Goal: Complete application form: Complete application form

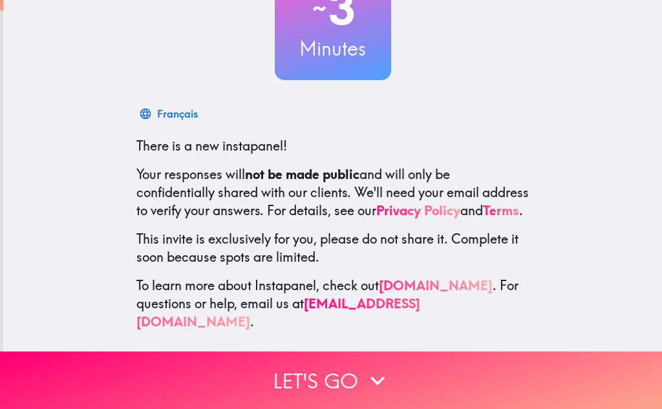
scroll to position [129, 0]
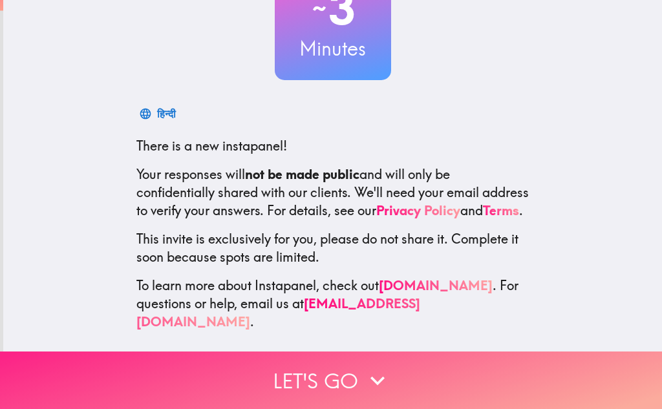
click at [370, 368] on icon "button" at bounding box center [377, 380] width 28 height 28
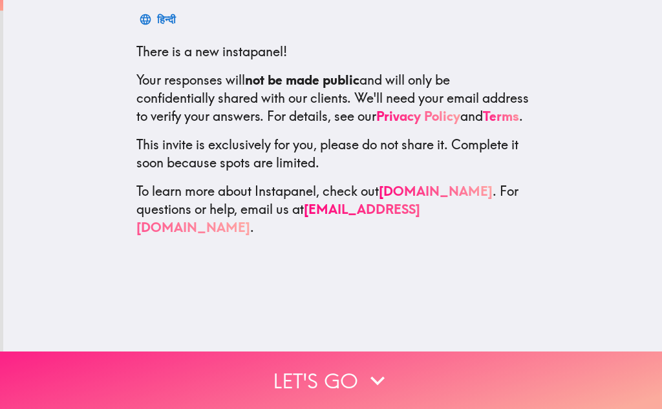
scroll to position [0, 0]
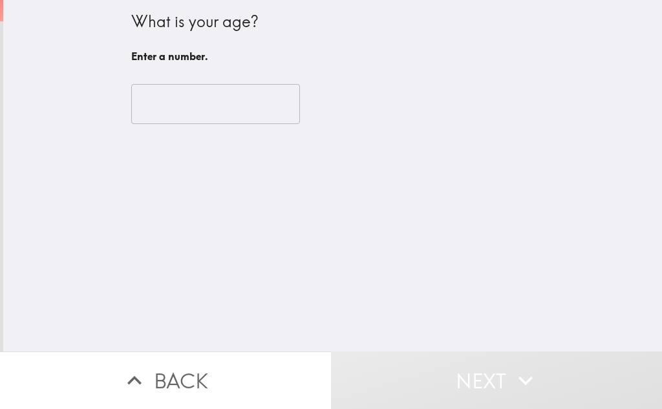
click at [174, 112] on input "number" at bounding box center [215, 104] width 169 height 40
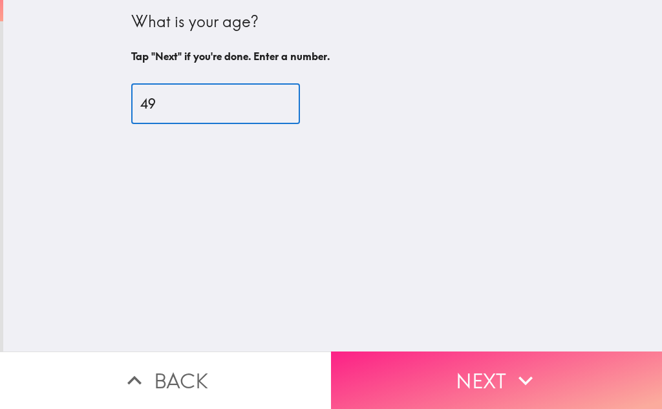
type input "49"
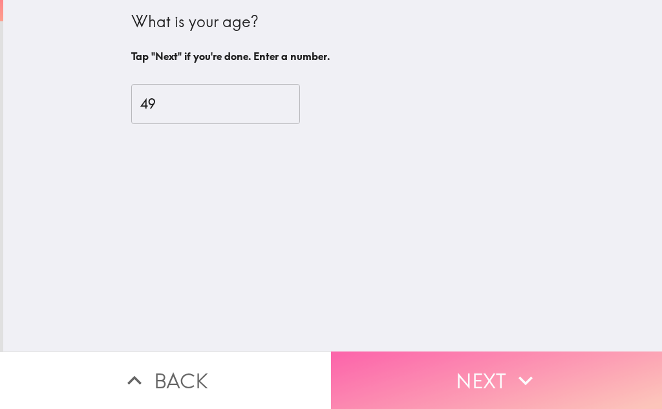
click at [488, 366] on button "Next" at bounding box center [496, 380] width 331 height 58
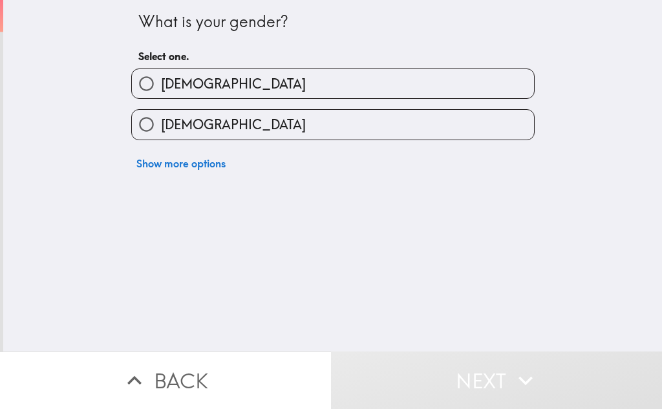
click at [233, 84] on label "[DEMOGRAPHIC_DATA]" at bounding box center [333, 83] width 402 height 29
click at [161, 84] on input "[DEMOGRAPHIC_DATA]" at bounding box center [146, 83] width 29 height 29
radio input "true"
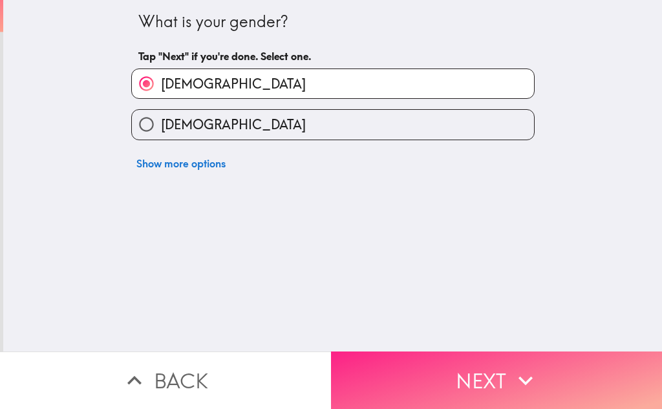
click at [491, 372] on button "Next" at bounding box center [496, 380] width 331 height 58
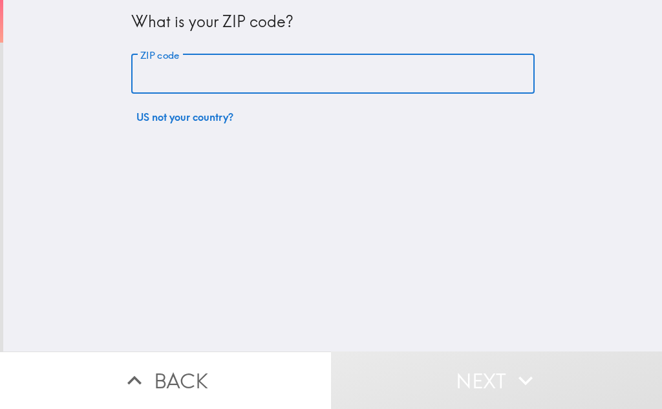
click at [212, 76] on input "ZIP code" at bounding box center [332, 74] width 403 height 40
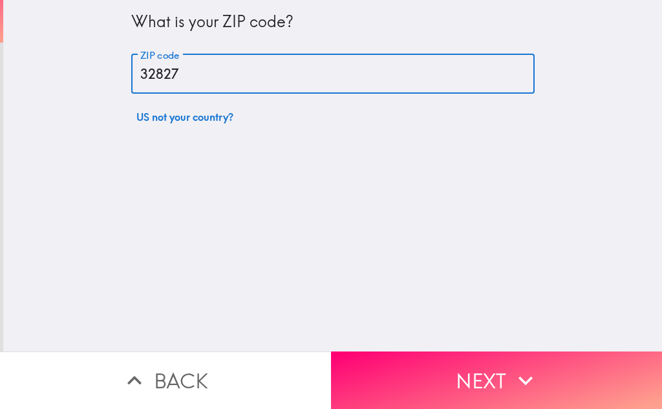
type input "32827"
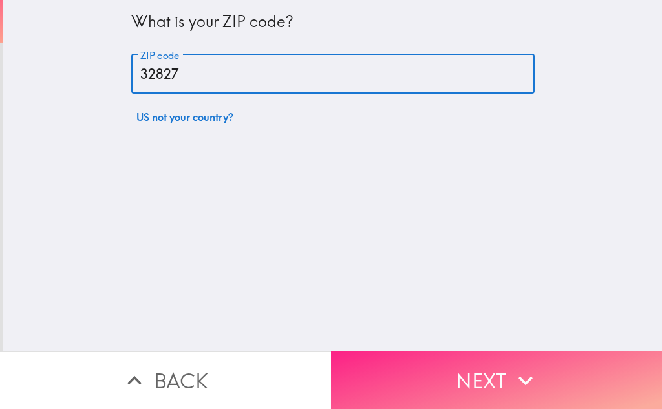
click at [488, 375] on button "Next" at bounding box center [496, 380] width 331 height 58
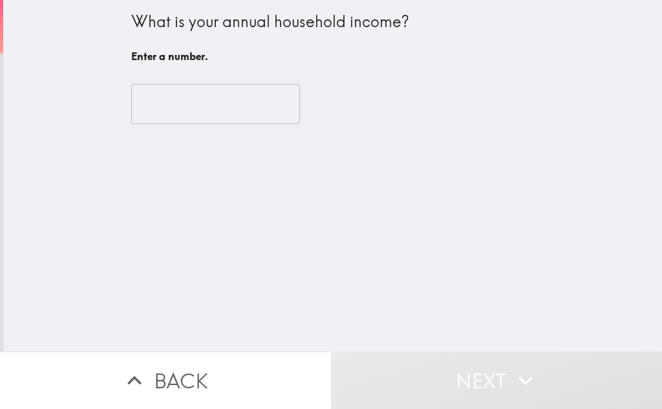
click at [183, 102] on input "number" at bounding box center [215, 104] width 169 height 40
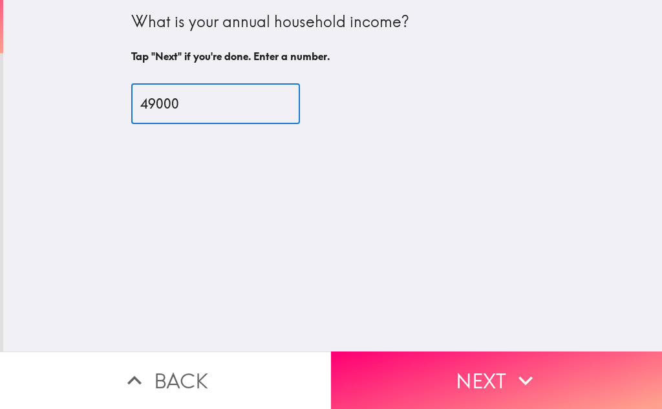
type input "49000"
click at [481, 178] on div "What is your annual household income? Tap "Next" if you're done. Enter a number…" at bounding box center [332, 175] width 658 height 351
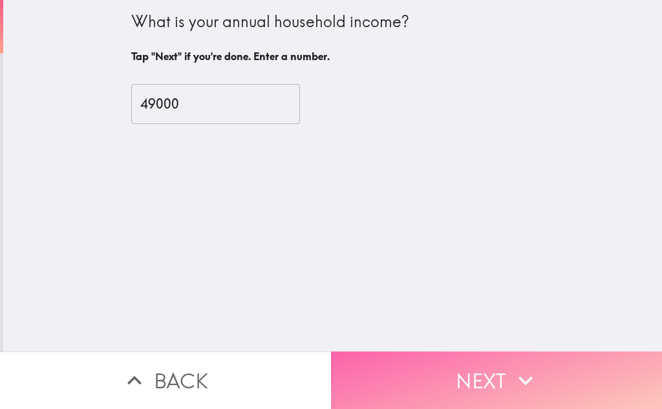
click at [490, 366] on button "Next" at bounding box center [496, 380] width 331 height 58
